Goal: Information Seeking & Learning: Learn about a topic

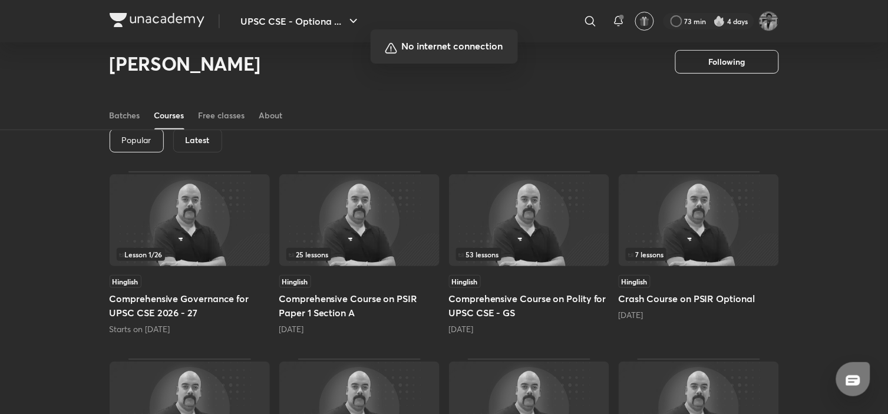
click at [586, 75] on div at bounding box center [444, 207] width 888 height 414
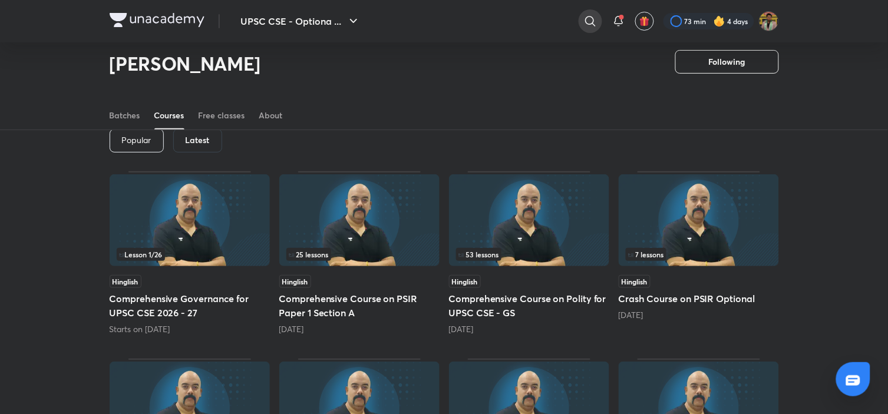
click at [595, 14] on icon at bounding box center [591, 21] width 14 height 14
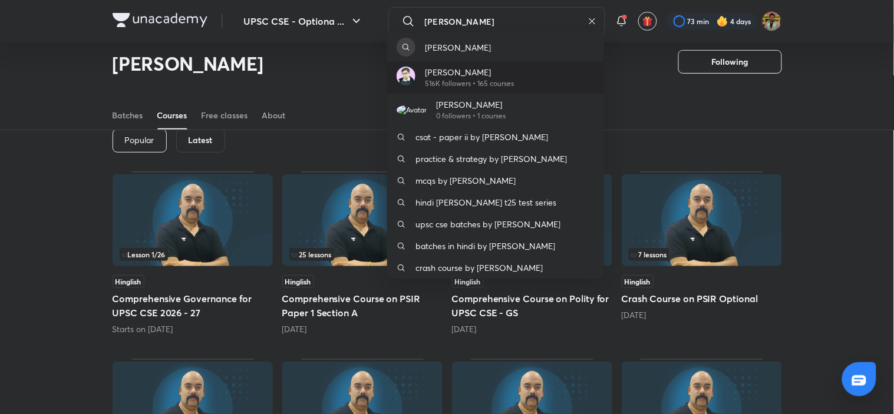
type input "[PERSON_NAME]"
click at [578, 89] on div "[PERSON_NAME] 516K followers • 165 courses" at bounding box center [495, 77] width 217 height 32
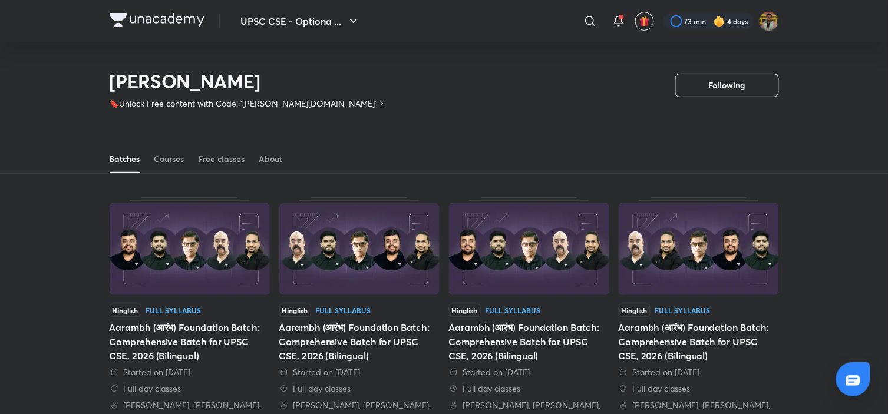
scroll to position [52, 0]
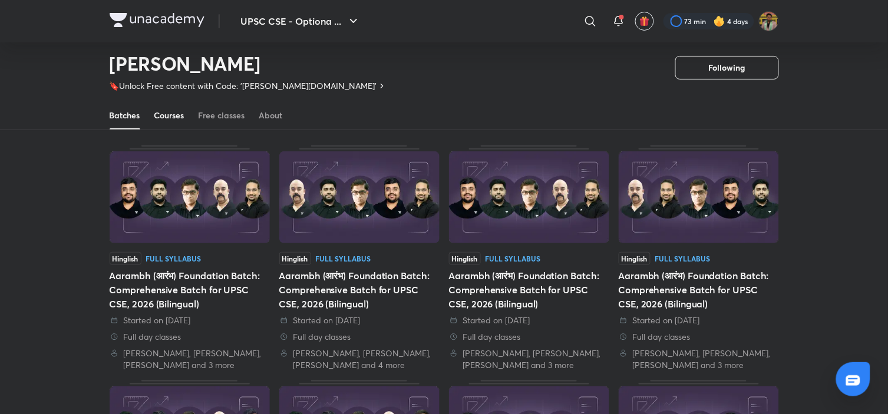
click at [180, 118] on div "Courses" at bounding box center [169, 116] width 30 height 12
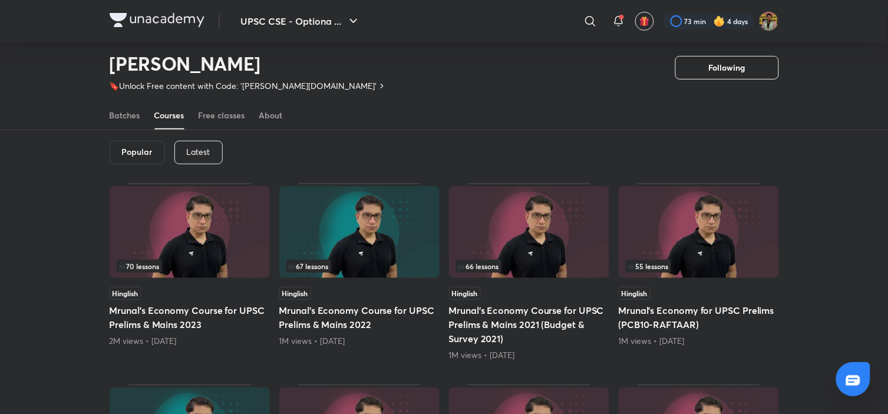
click at [183, 114] on div "Courses" at bounding box center [169, 116] width 30 height 12
click at [202, 161] on div "Latest" at bounding box center [198, 153] width 48 height 24
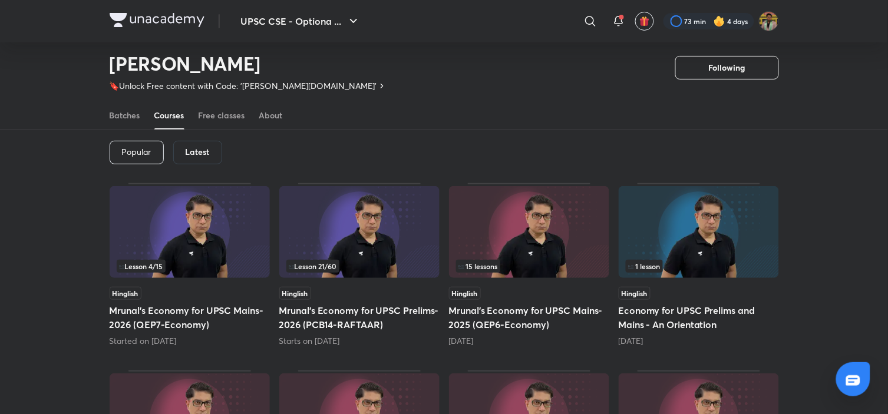
click at [321, 232] on img at bounding box center [359, 232] width 160 height 92
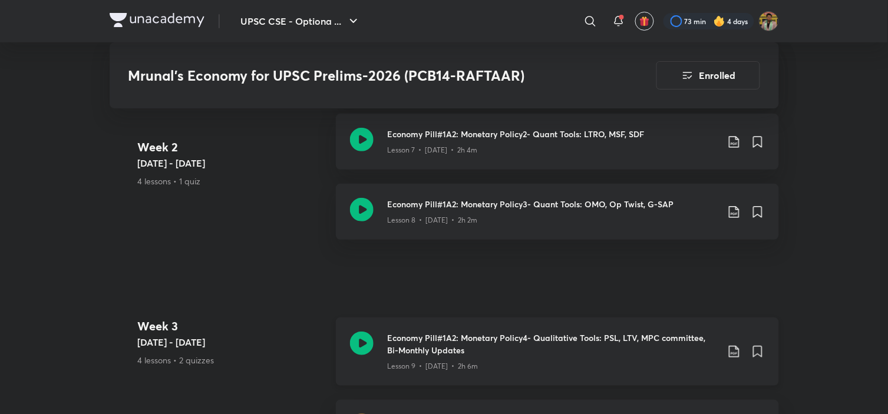
scroll to position [1209, 0]
click at [440, 209] on h3 "Economy Pill#1A2: Monetary Policy3- Quant Tools: OMO, Op Twist, G-SAP" at bounding box center [553, 205] width 330 height 12
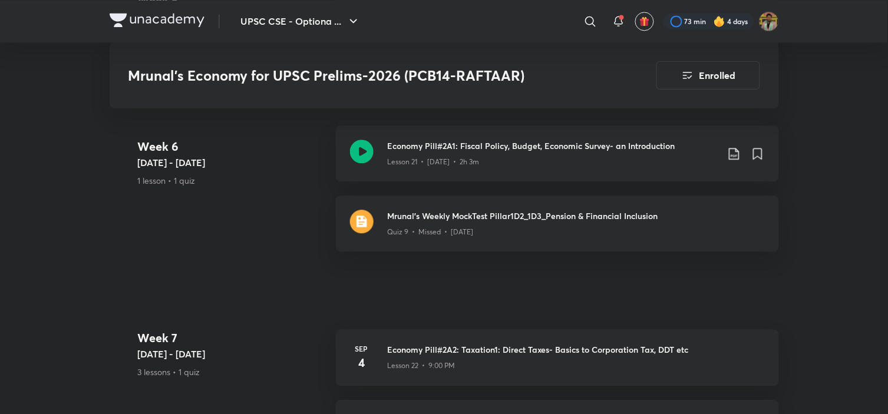
scroll to position [2984, 0]
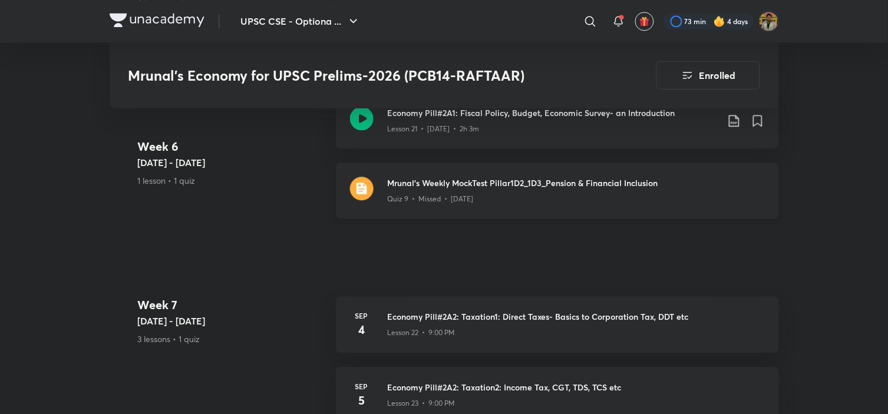
drag, startPoint x: 423, startPoint y: 227, endPoint x: 354, endPoint y: 196, distance: 75.2
drag, startPoint x: 354, startPoint y: 196, endPoint x: 274, endPoint y: 165, distance: 85.8
click at [274, 165] on h5 "[DATE] - [DATE]" at bounding box center [232, 163] width 189 height 14
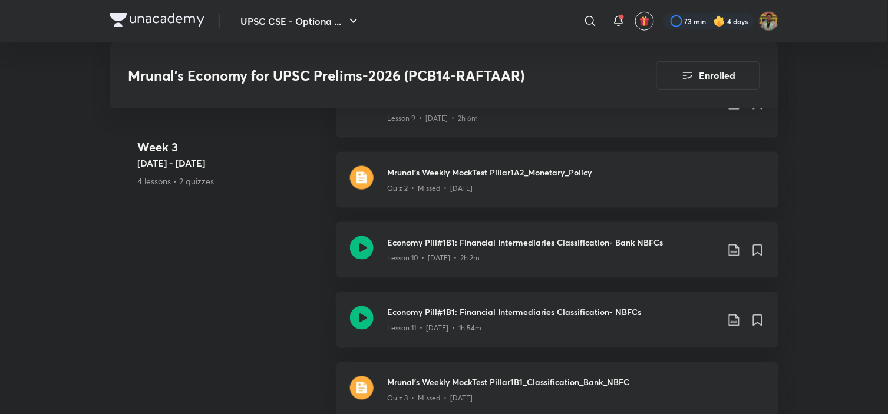
scroll to position [1459, 0]
click at [411, 248] on h3 "Economy Pill#1B1: Financial Intermediaries Classification- Bank NBFCs" at bounding box center [553, 242] width 330 height 12
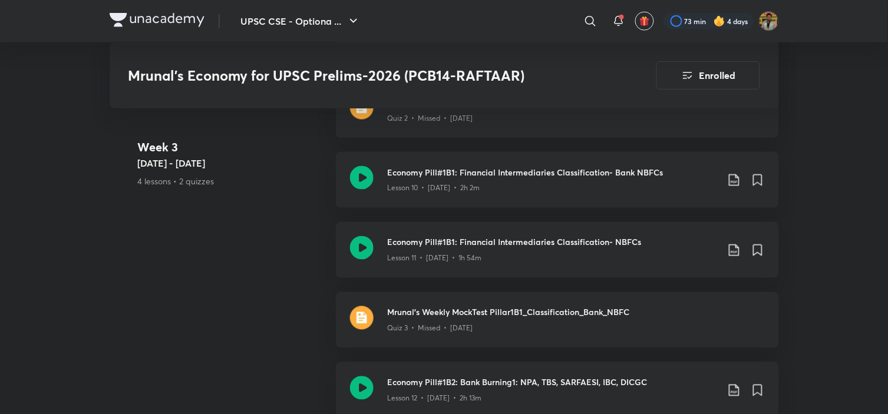
scroll to position [1529, 0]
click at [408, 248] on h3 "Economy Pill#1B1: Financial Intermediaries Classification- NBFCs" at bounding box center [553, 242] width 330 height 12
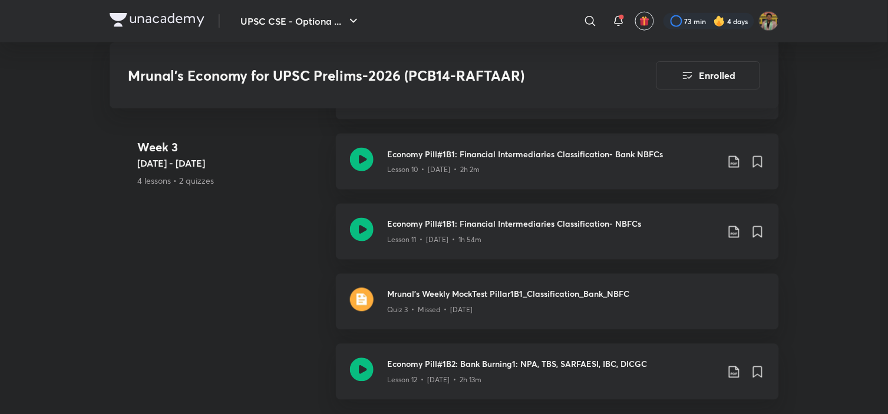
scroll to position [1547, 0]
click at [428, 174] on p "Lesson 10 • [DATE] • 2h 2m" at bounding box center [434, 169] width 93 height 11
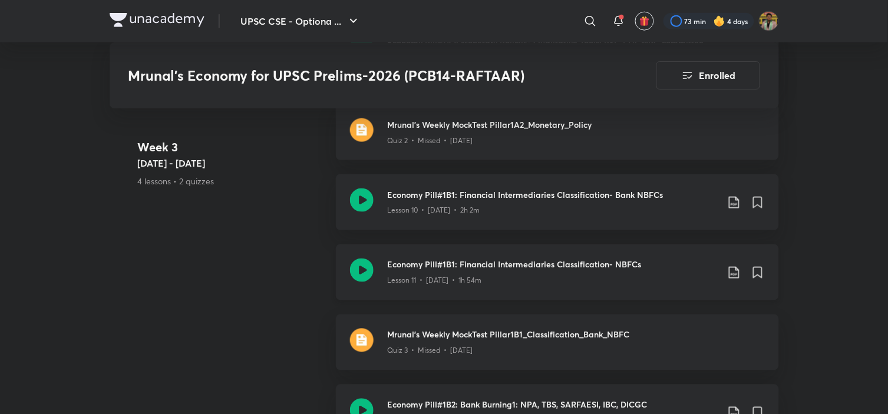
scroll to position [1507, 0]
click at [417, 282] on div "Lesson 11 • [DATE] • 1h 54m" at bounding box center [553, 278] width 330 height 15
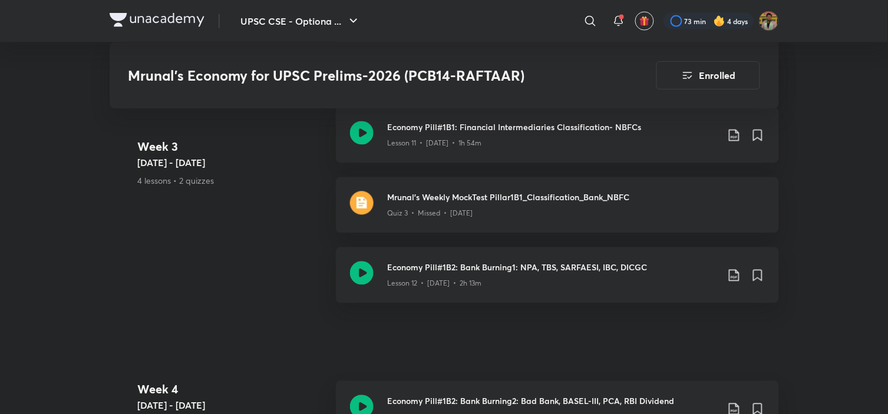
scroll to position [1644, 0]
